Goal: Use online tool/utility: Utilize a website feature to perform a specific function

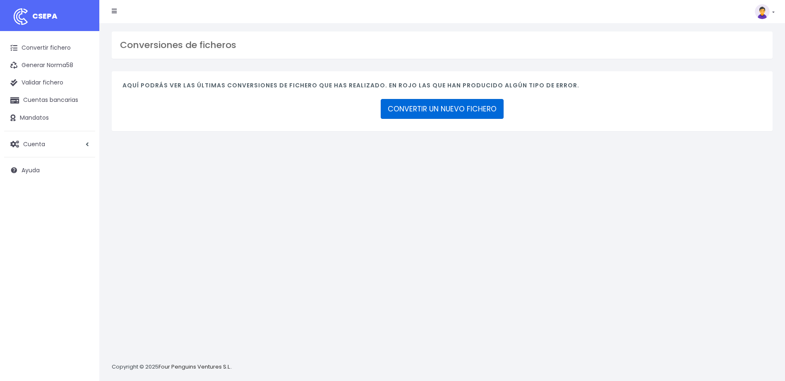
click at [477, 103] on link "CONVERTIR UN NUEVO FICHERO" at bounding box center [442, 109] width 123 height 20
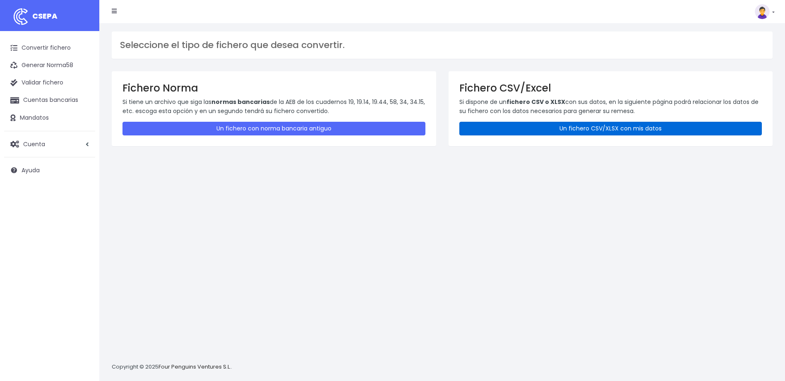
click at [583, 127] on link "Un fichero CSV/XLSX con mis datos" at bounding box center [610, 129] width 303 height 14
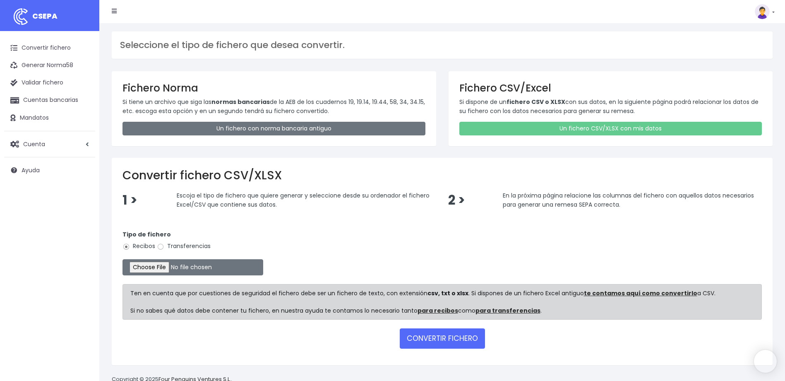
click at [174, 243] on label "Transferencias" at bounding box center [184, 246] width 54 height 9
click at [164, 243] on input "Transferencias" at bounding box center [160, 246] width 7 height 7
radio input "true"
click at [174, 245] on label "Transferencias" at bounding box center [184, 246] width 54 height 9
click at [164, 245] on input "Transferencias" at bounding box center [160, 246] width 7 height 7
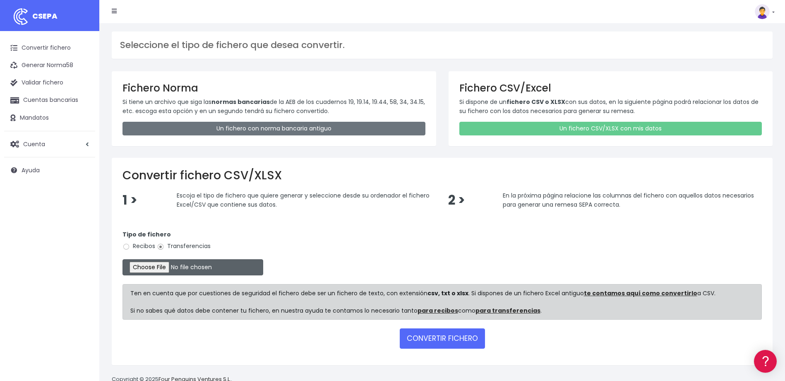
click at [157, 263] on input "file" at bounding box center [192, 267] width 141 height 16
type input "C:\fakepath\Trasferencia Manual SEPA 11.09.2025_0534 ES 7.375 EUR.xlsx"
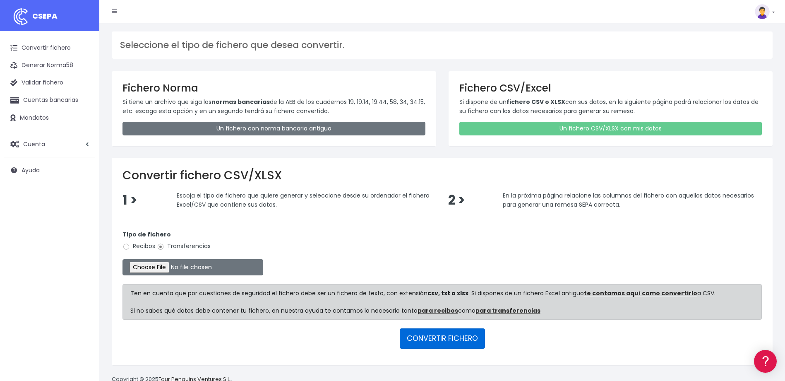
click at [433, 343] on button "CONVERTIR FICHERO" at bounding box center [442, 338] width 85 height 20
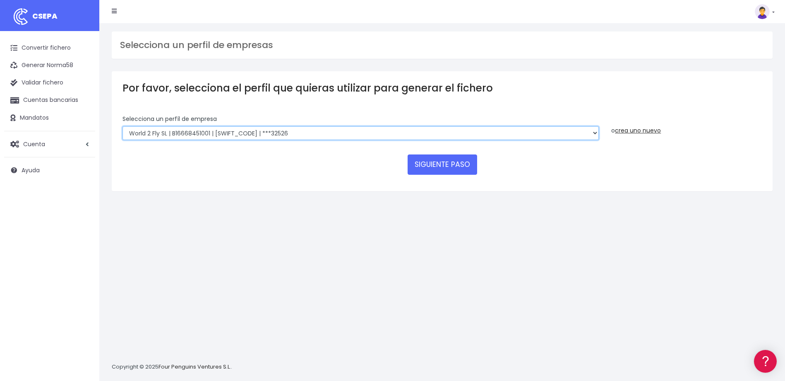
click at [436, 126] on select "WORLD2MEET,S.L.U | b62880992 | BSABESBBXXX | ***97721 World 2 Meet SLU | B62880…" at bounding box center [360, 133] width 476 height 14
click at [122, 126] on select "WORLD2MEET,S.L.U | b62880992 | BSABESBBXXX | ***97721 World 2 Meet SLU | B62880…" at bounding box center [360, 133] width 476 height 14
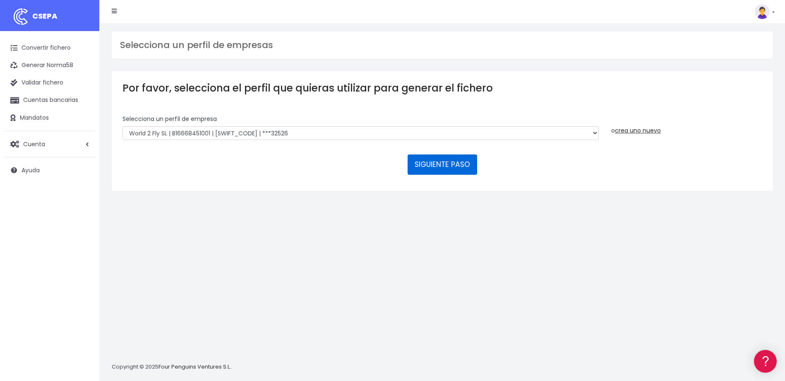
click at [451, 159] on button "SIGUIENTE PASO" at bounding box center [443, 164] width 70 height 20
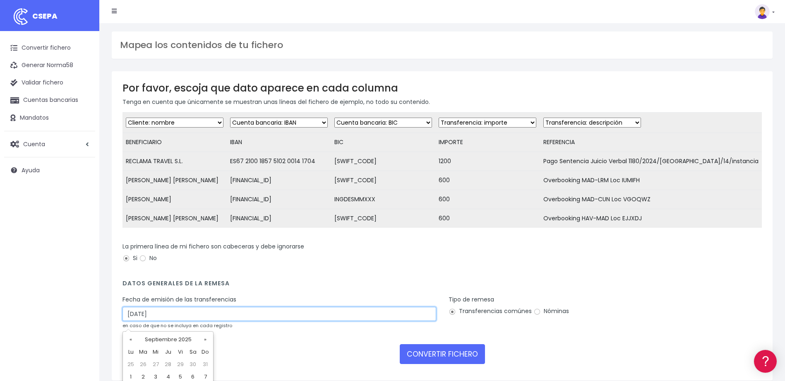
click at [131, 321] on input "[DATE]" at bounding box center [279, 314] width 314 height 14
type input "[DATE]"
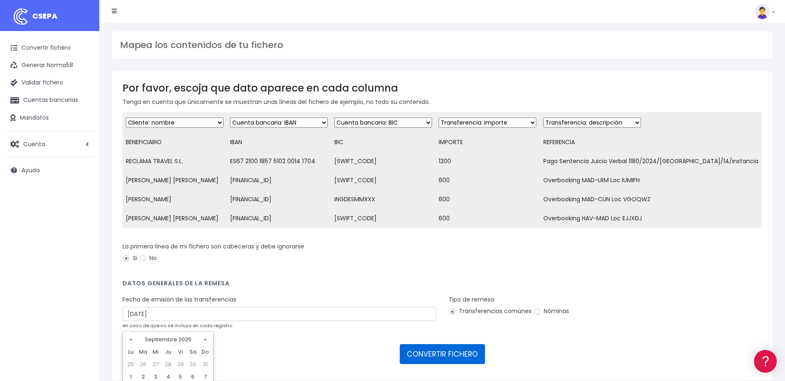
click at [420, 361] on button "CONVERTIR FICHERO" at bounding box center [442, 354] width 85 height 20
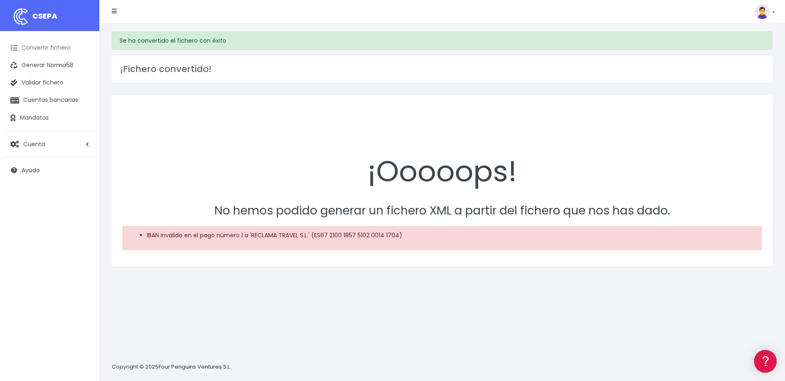
click at [64, 51] on link "Convertir fichero" at bounding box center [49, 47] width 91 height 17
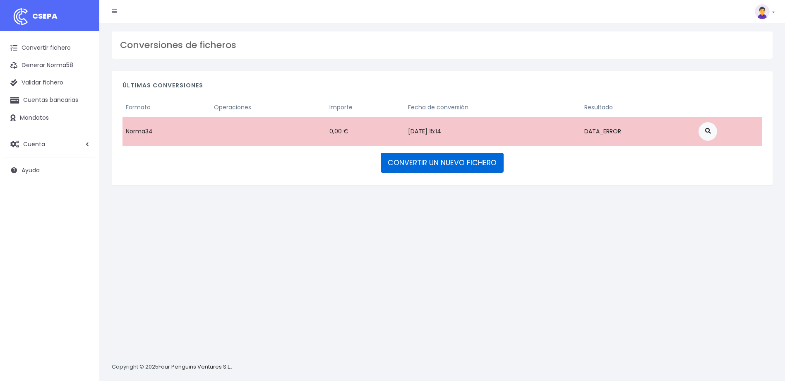
click at [418, 166] on link "CONVERTIR UN NUEVO FICHERO" at bounding box center [442, 163] width 123 height 20
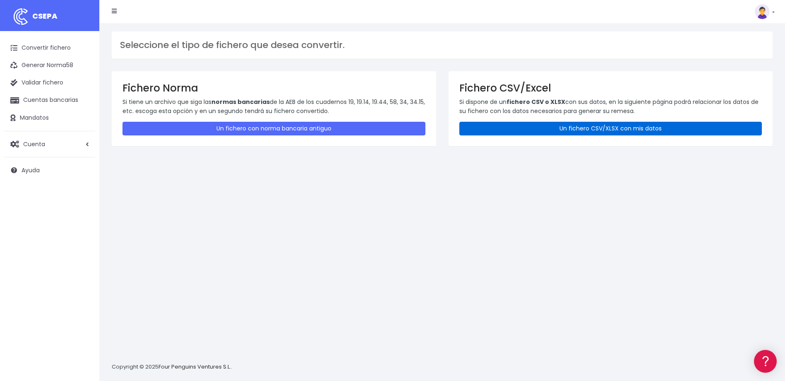
click at [610, 126] on link "Un fichero CSV/XLSX con mis datos" at bounding box center [610, 129] width 303 height 14
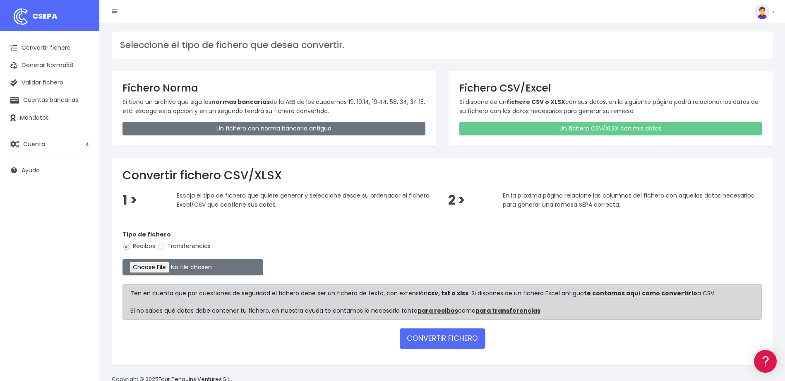
click at [165, 245] on label "Transferencias" at bounding box center [184, 246] width 54 height 9
click at [164, 245] on input "Transferencias" at bounding box center [160, 246] width 7 height 7
radio input "true"
click at [159, 263] on input "file" at bounding box center [192, 267] width 141 height 16
type input "C:\fakepath\Trasferencia Manual SEPA 11.09.2025_0534 ES 7.375 EUR.xlsx"
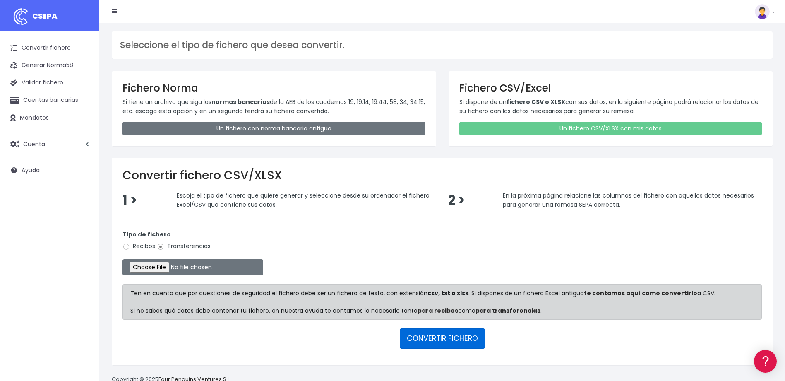
click at [436, 338] on button "CONVERTIR FICHERO" at bounding box center [442, 338] width 85 height 20
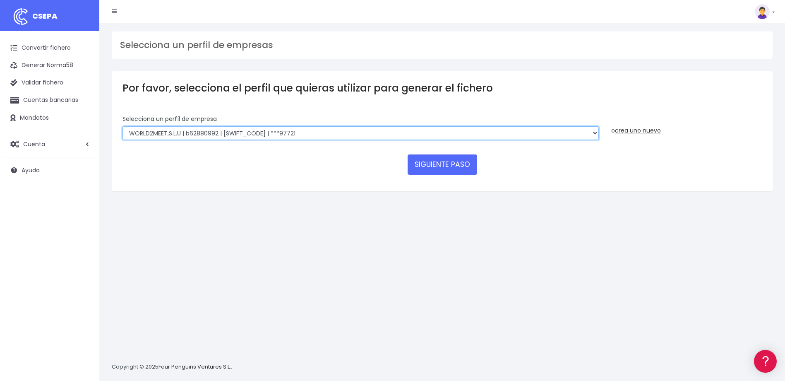
click at [315, 137] on select "WORLD2MEET,S.L.U | b62880992 | [SWIFT_CODE] | ***97721 World 2 Meet SLU | B6288…" at bounding box center [360, 133] width 476 height 14
select select "563"
click at [122, 126] on select "WORLD2MEET,S.L.U | b62880992 | [SWIFT_CODE] | ***97721 World 2 Meet SLU | B6288…" at bounding box center [360, 133] width 476 height 14
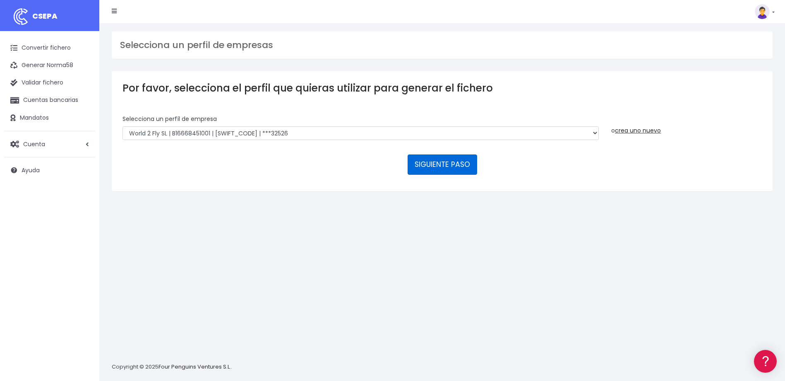
click at [453, 159] on button "SIGUIENTE PASO" at bounding box center [443, 164] width 70 height 20
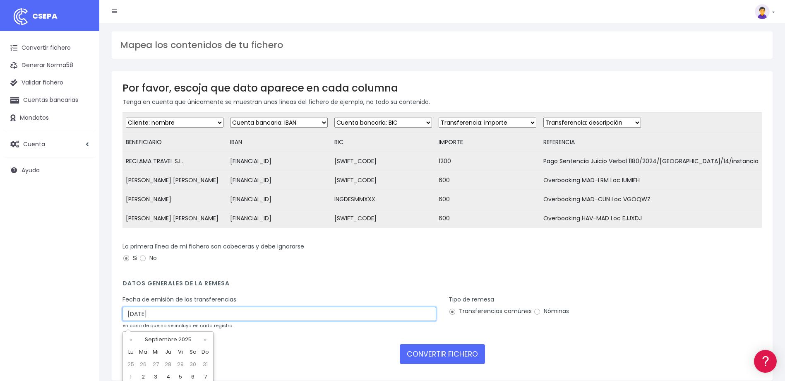
click at [129, 316] on input "[DATE]" at bounding box center [279, 314] width 314 height 14
type input "[DATE]"
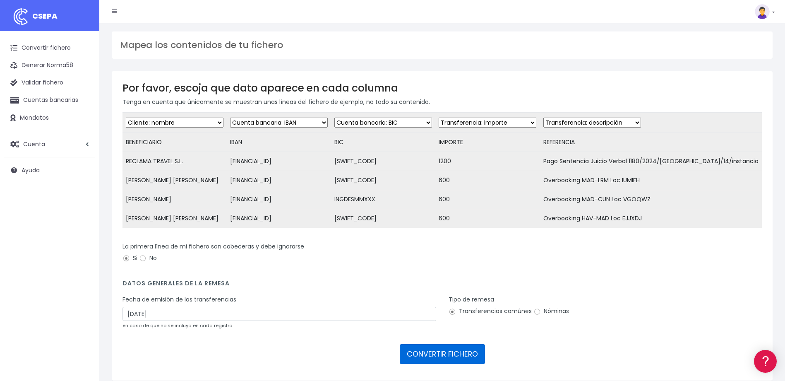
click at [415, 359] on button "CONVERTIR FICHERO" at bounding box center [442, 354] width 85 height 20
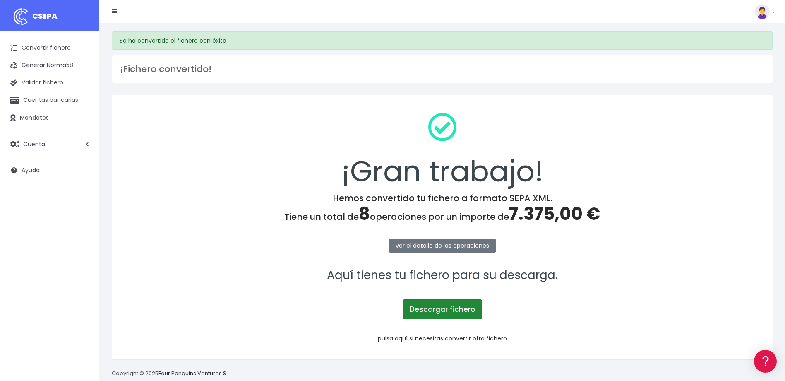
click at [463, 306] on link "Descargar fichero" at bounding box center [442, 309] width 79 height 20
click at [652, 239] on p "ver el detalle de las operaciones" at bounding box center [441, 245] width 639 height 19
click at [476, 341] on link "pulsa aquí si necesitas convertir otro fichero" at bounding box center [442, 338] width 129 height 8
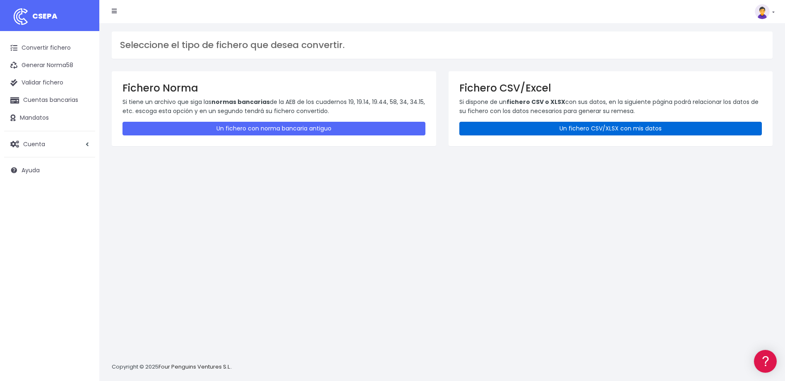
click at [551, 124] on link "Un fichero CSV/XLSX con mis datos" at bounding box center [610, 129] width 303 height 14
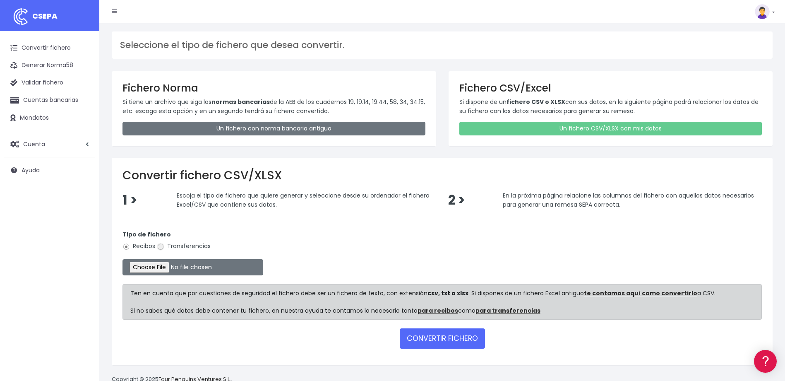
click at [162, 246] on input "Transferencias" at bounding box center [160, 246] width 7 height 7
radio input "true"
click at [160, 269] on input "file" at bounding box center [192, 267] width 141 height 16
type input "C:\fakepath\Trasferencia Manual NO SEPA 11.09.2025_0534 ES 2727 EUR.xlsx"
click at [439, 332] on button "CONVERTIR FICHERO" at bounding box center [442, 338] width 85 height 20
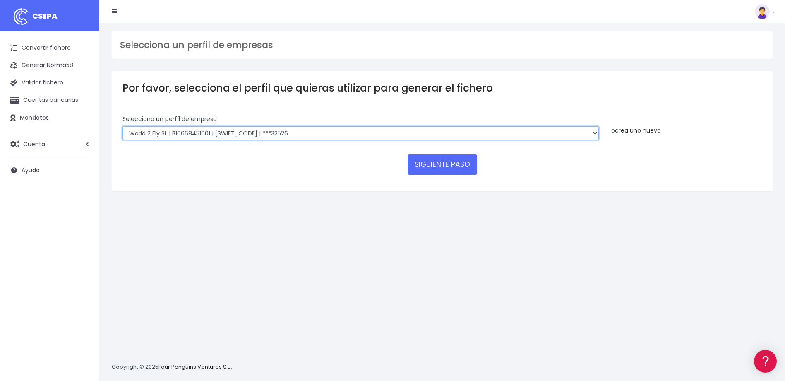
click at [443, 134] on select "WORLD2MEET,S.L.U | b62880992 | [SWIFT_CODE] | ***97721 World 2 Meet SLU | B6288…" at bounding box center [360, 133] width 476 height 14
click at [122, 126] on select "WORLD2MEET,S.L.U | b62880992 | [SWIFT_CODE] | ***97721 World 2 Meet SLU | B6288…" at bounding box center [360, 133] width 476 height 14
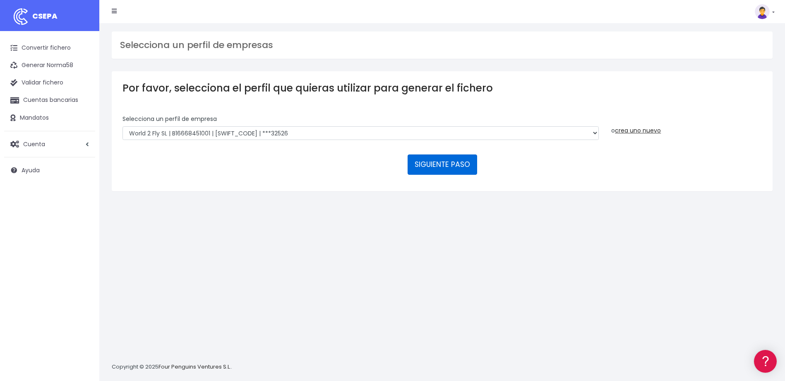
click at [441, 167] on button "SIGUIENTE PASO" at bounding box center [443, 164] width 70 height 20
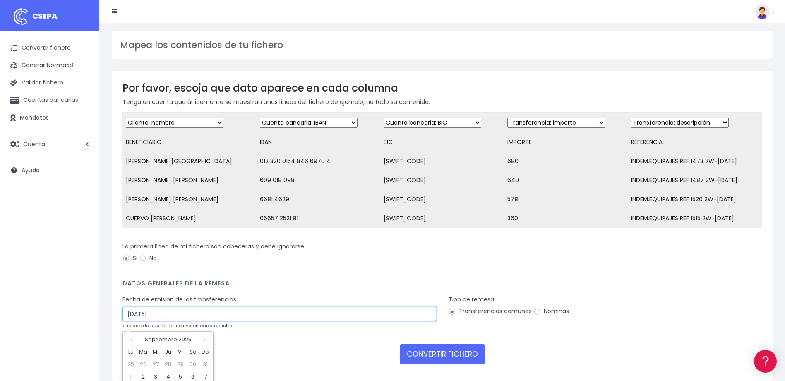
click at [130, 317] on input "[DATE]" at bounding box center [279, 314] width 314 height 14
type input "[DATE]"
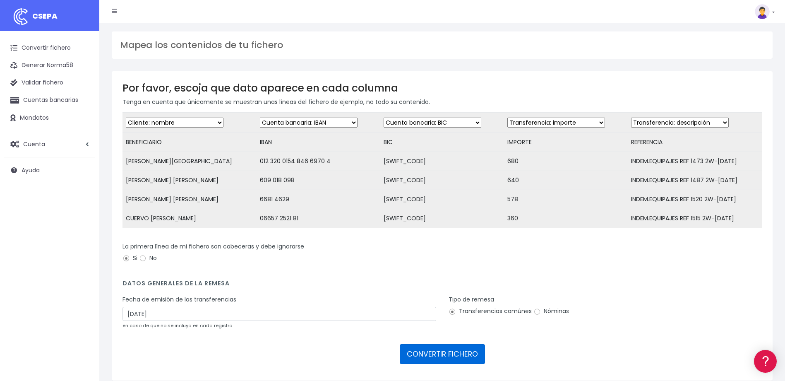
click at [410, 360] on button "CONVERTIR FICHERO" at bounding box center [442, 354] width 85 height 20
